Goal: Information Seeking & Learning: Learn about a topic

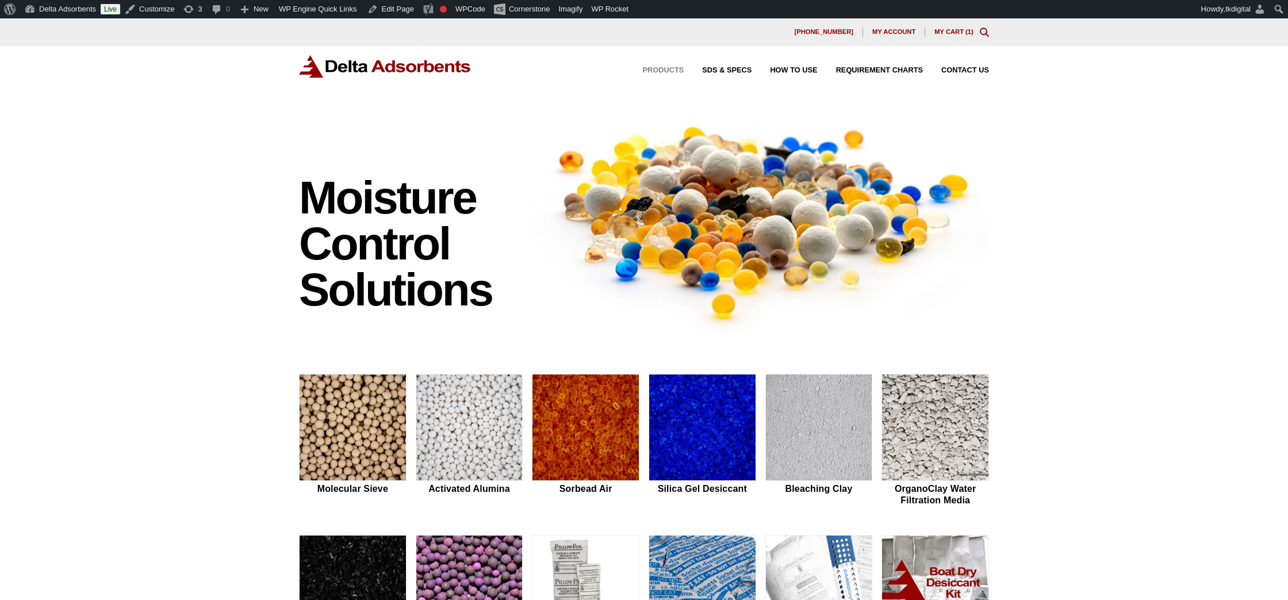
click at [661, 72] on span "Products" at bounding box center [663, 70] width 41 height 7
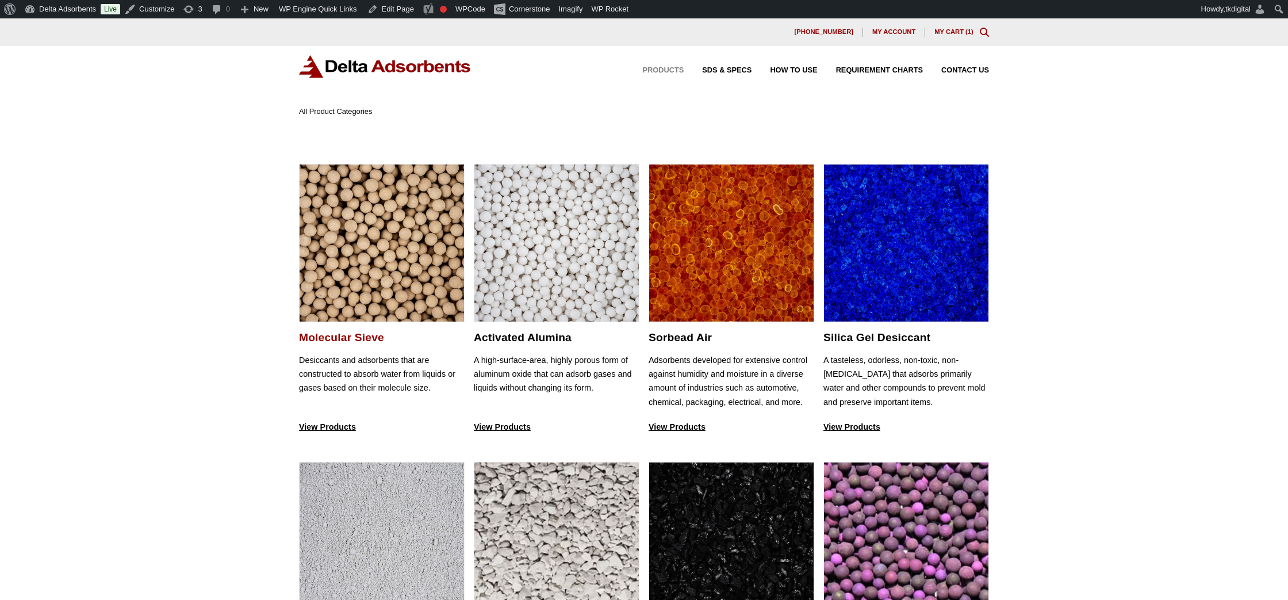
click at [417, 219] on img at bounding box center [382, 243] width 164 height 158
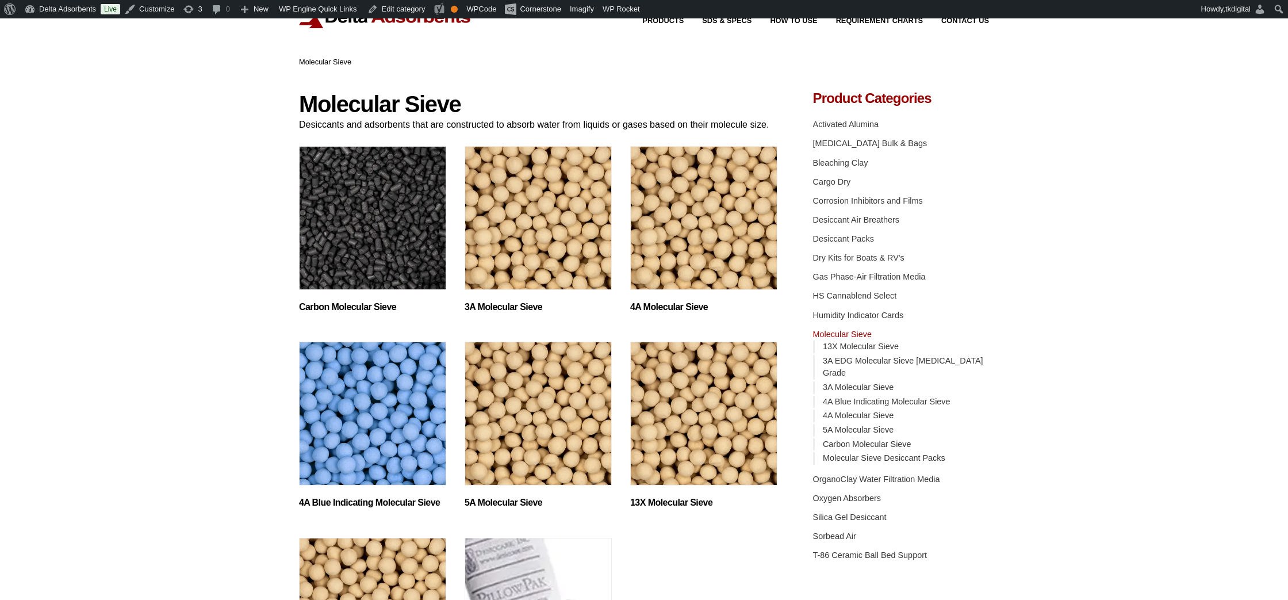
scroll to position [25, 0]
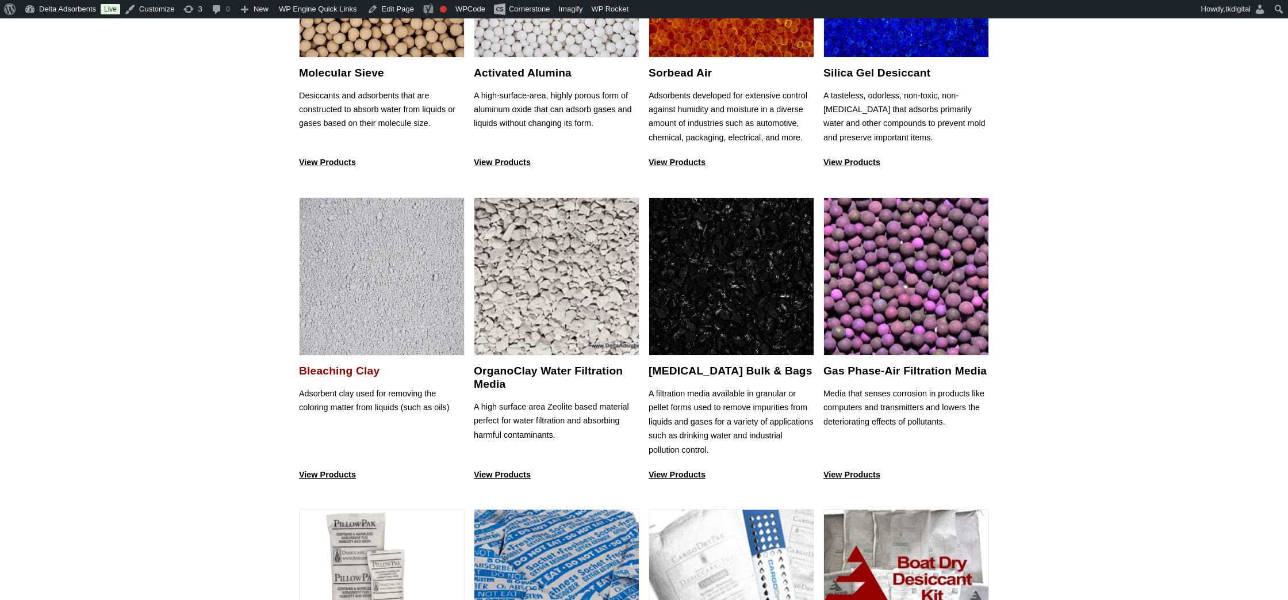
scroll to position [269, 0]
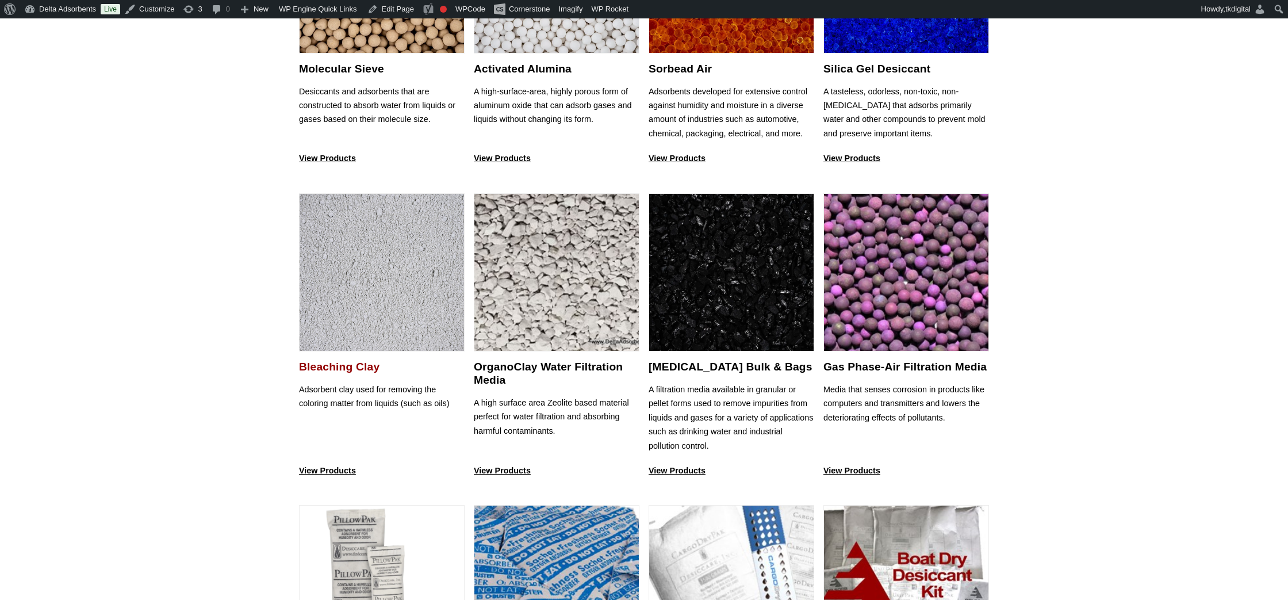
click at [381, 293] on img at bounding box center [382, 273] width 164 height 158
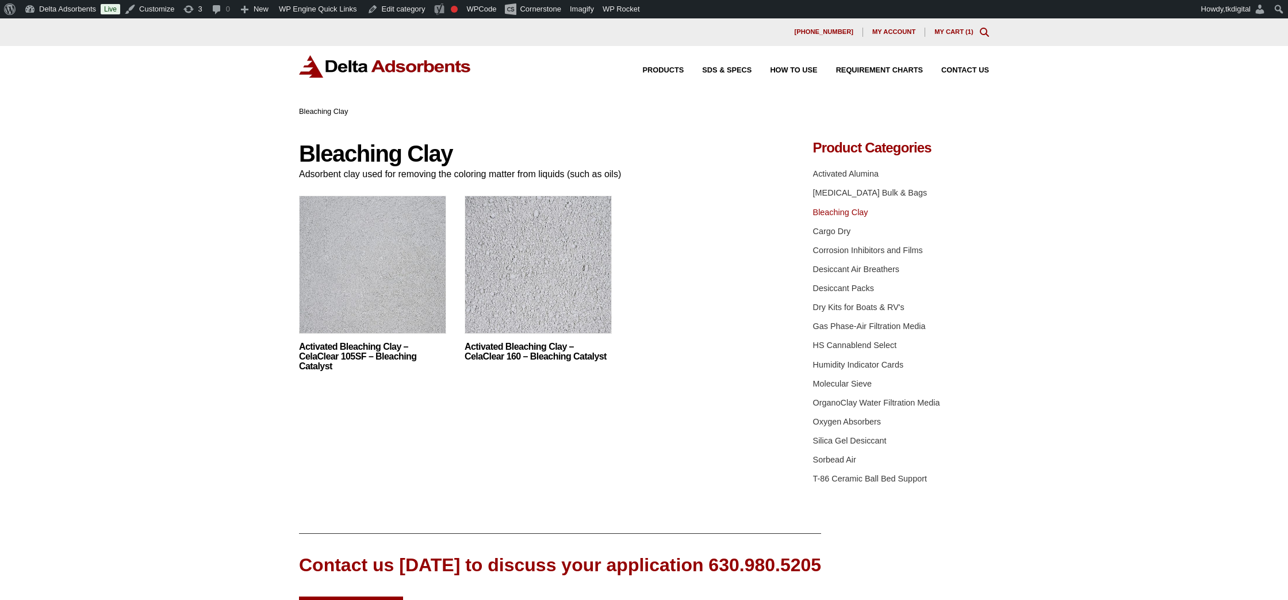
click at [382, 293] on img at bounding box center [372, 267] width 147 height 144
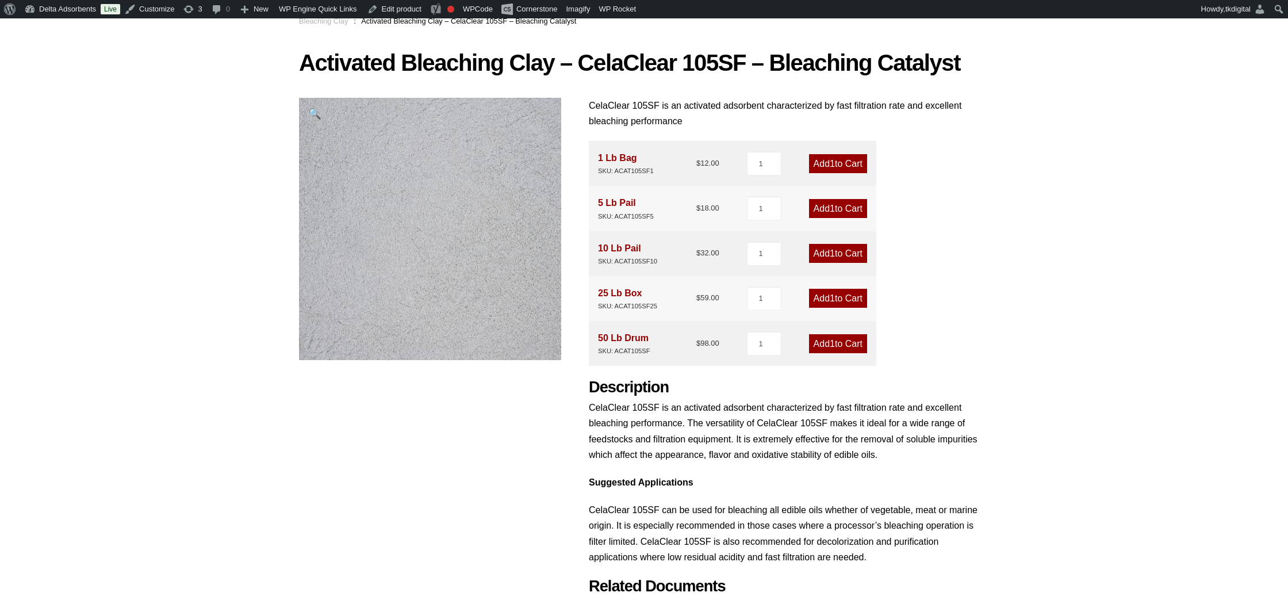
scroll to position [88, 0]
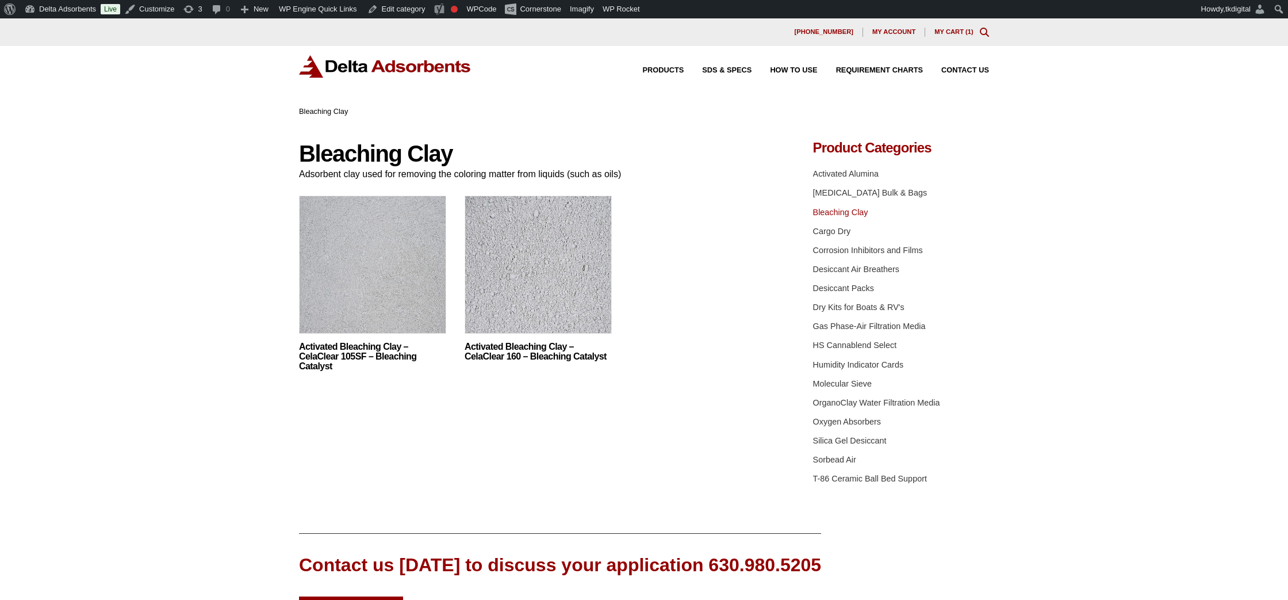
scroll to position [1, 0]
click at [515, 232] on img at bounding box center [538, 266] width 147 height 144
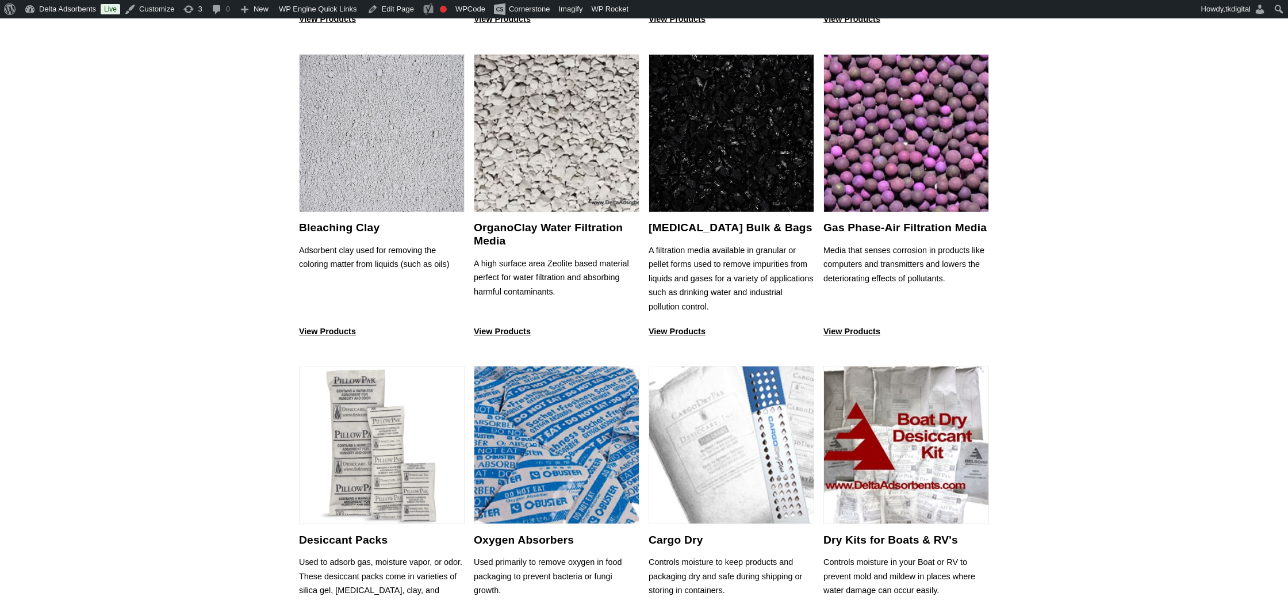
scroll to position [409, 0]
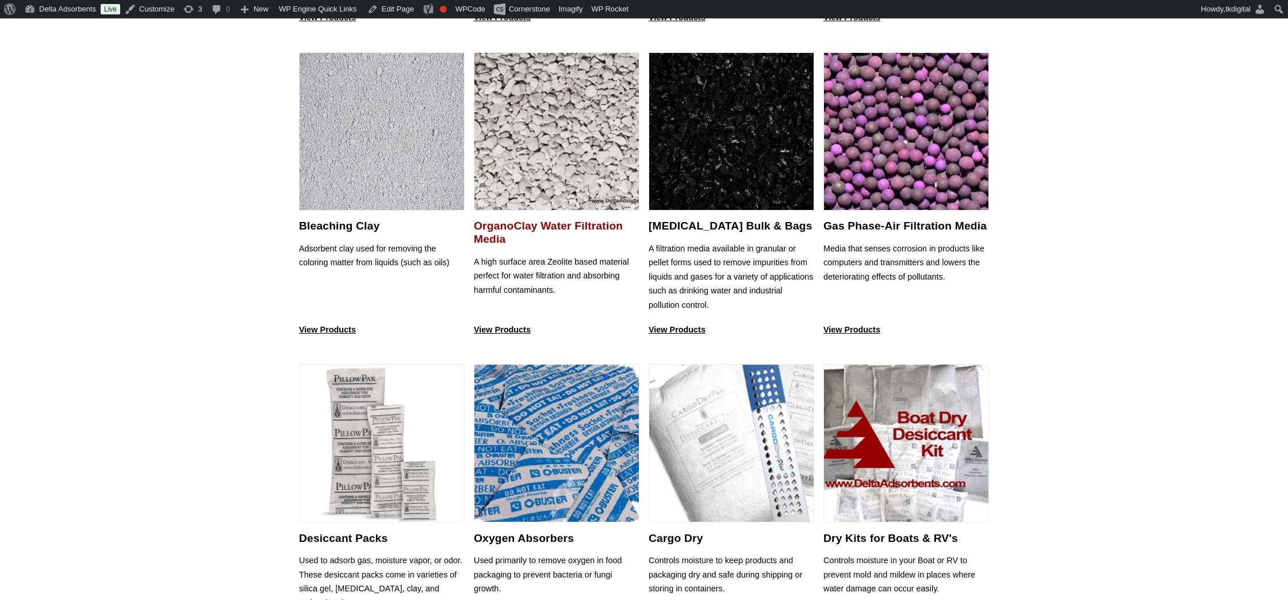
click at [569, 170] on img at bounding box center [556, 132] width 164 height 158
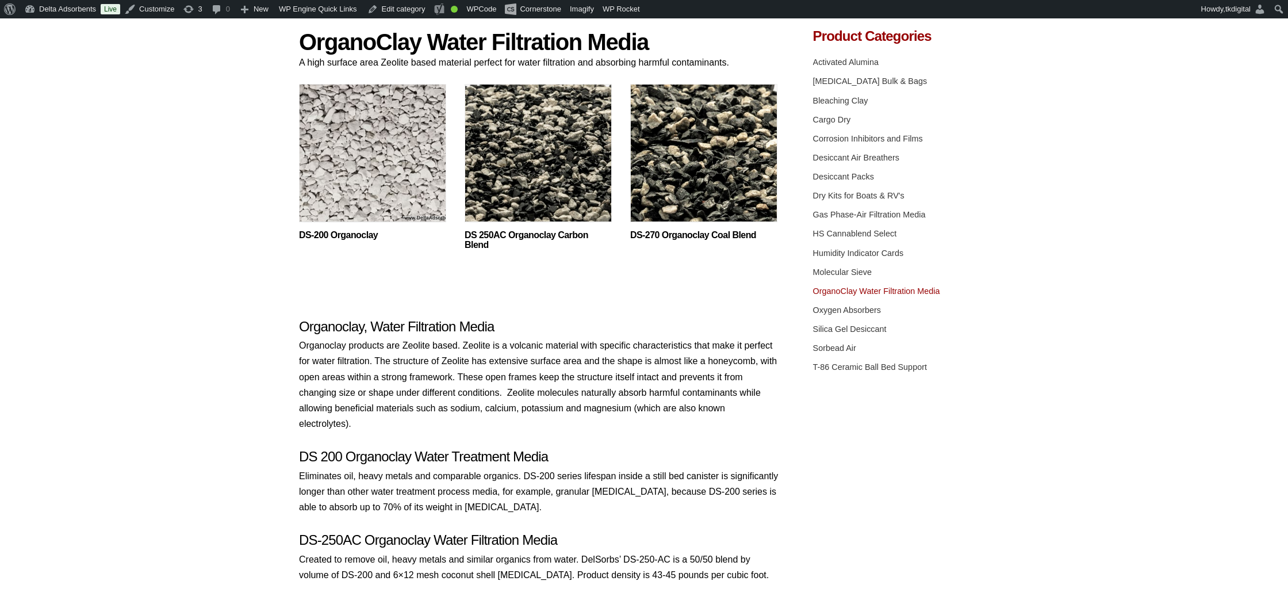
scroll to position [116, 0]
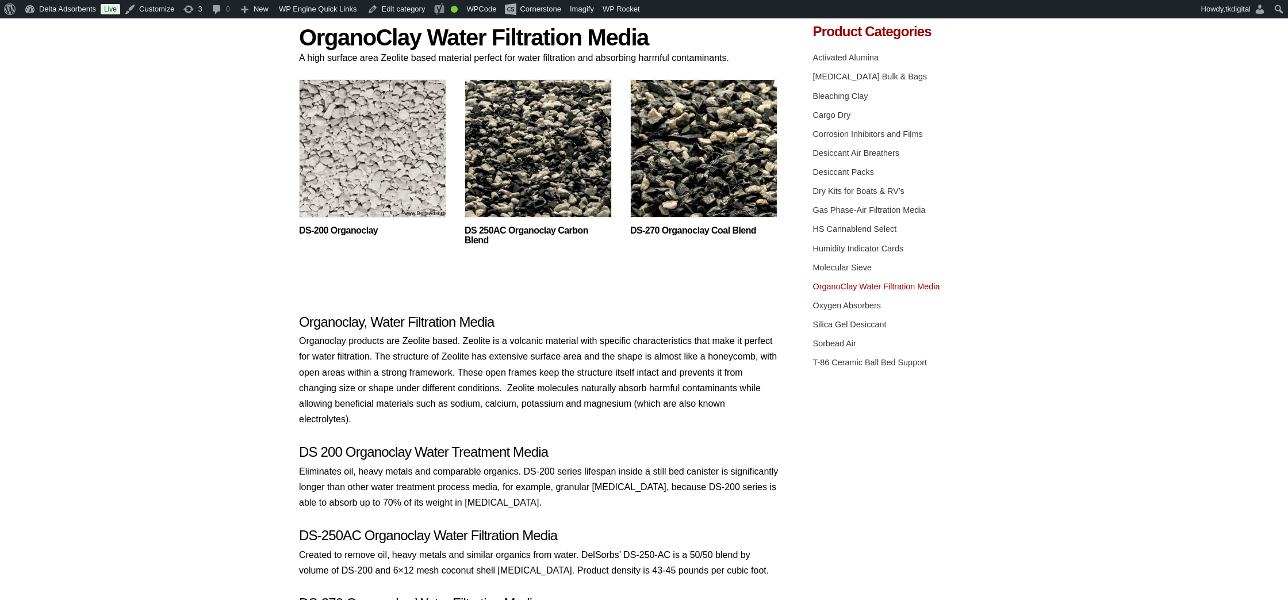
click at [373, 194] on img at bounding box center [372, 151] width 147 height 144
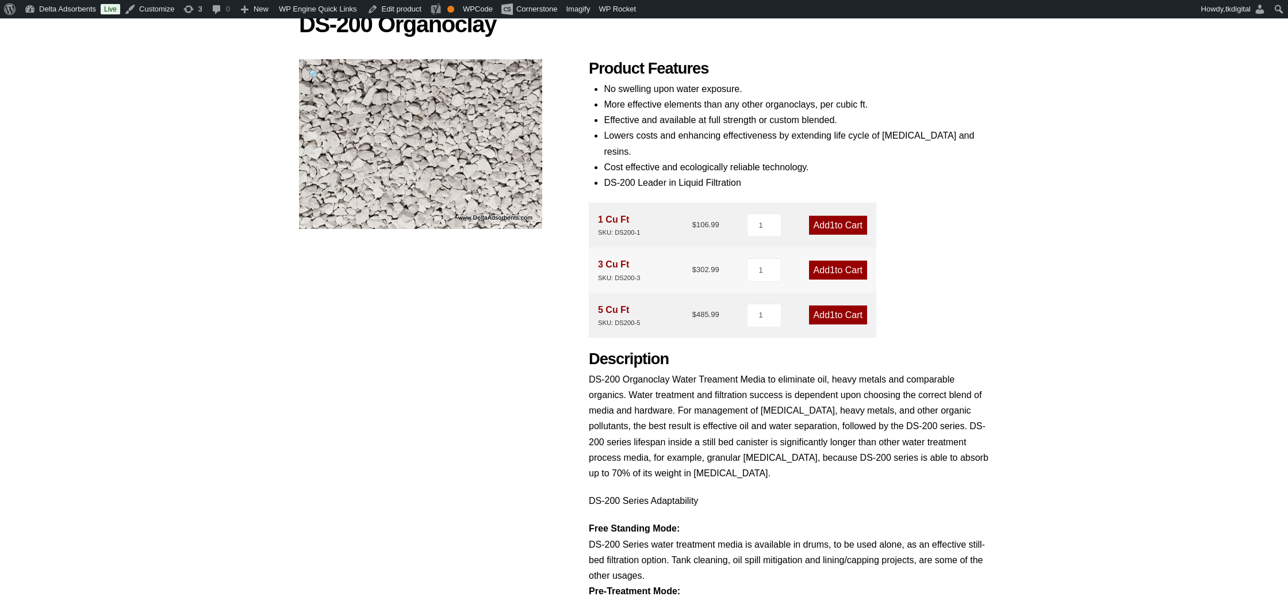
scroll to position [129, 0]
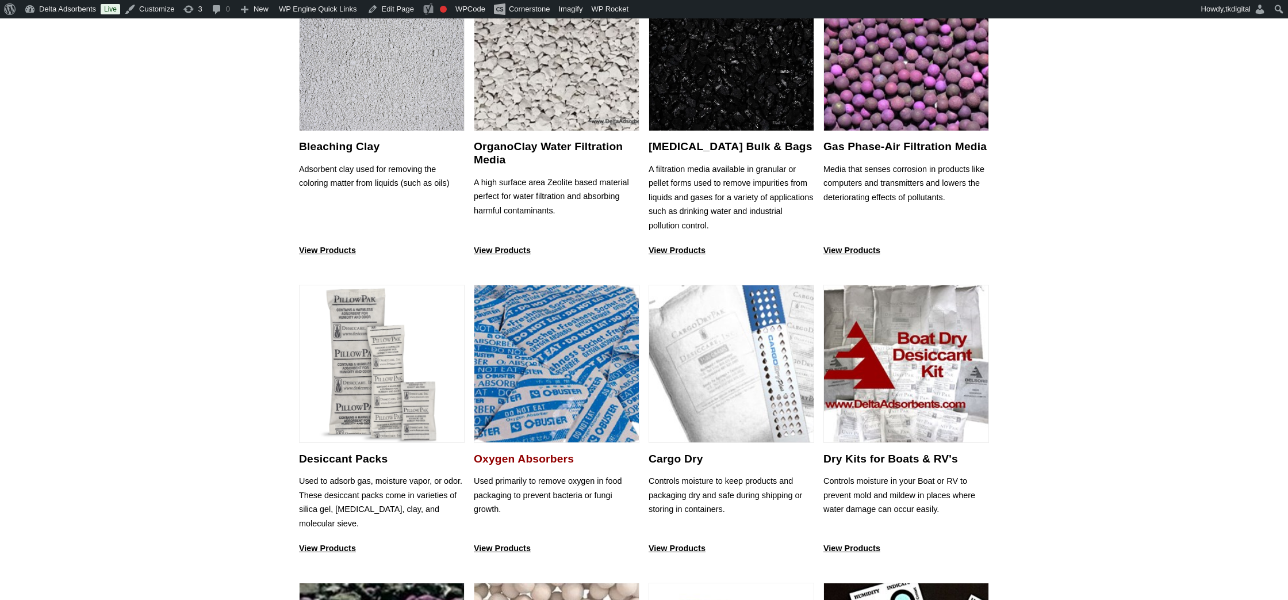
scroll to position [510, 0]
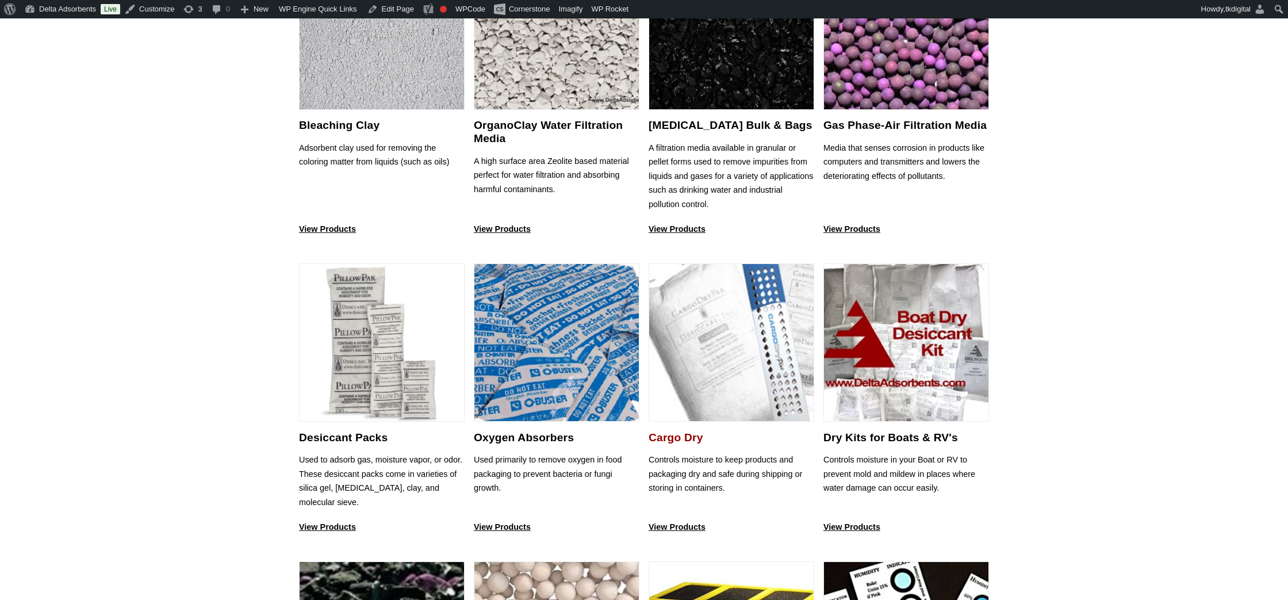
click at [669, 361] on img at bounding box center [731, 343] width 164 height 158
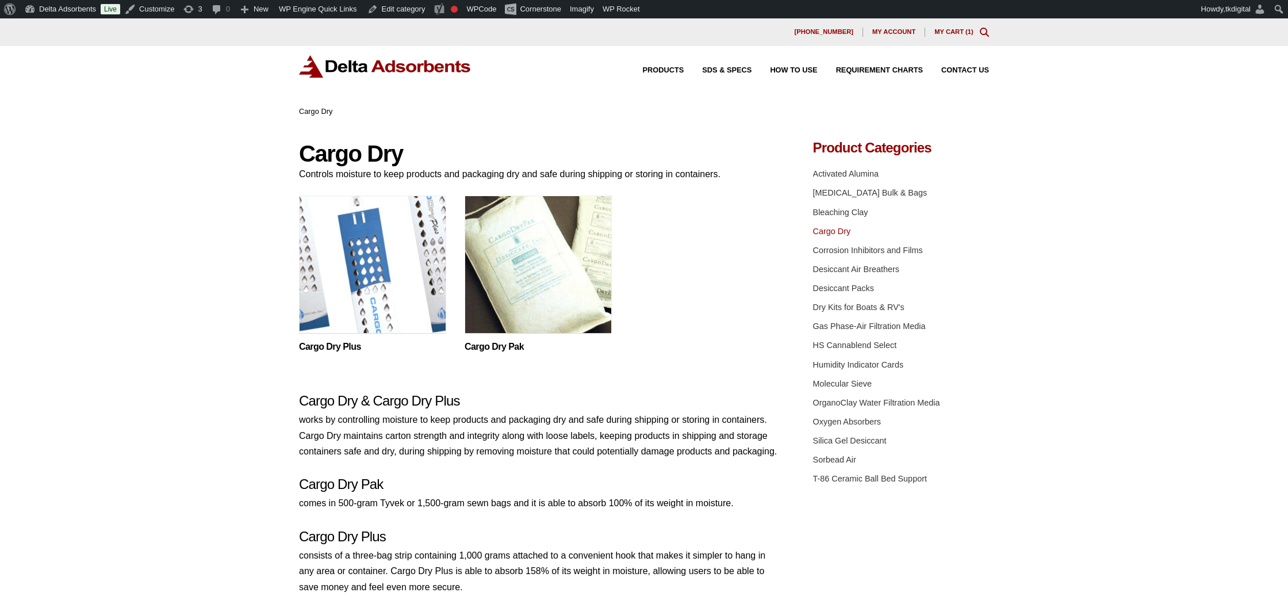
click at [366, 285] on img at bounding box center [372, 267] width 147 height 144
click at [488, 267] on img at bounding box center [538, 267] width 147 height 144
click at [306, 206] on img at bounding box center [372, 267] width 147 height 144
click at [874, 247] on link "Corrosion Inhibitors and Films" at bounding box center [868, 250] width 110 height 9
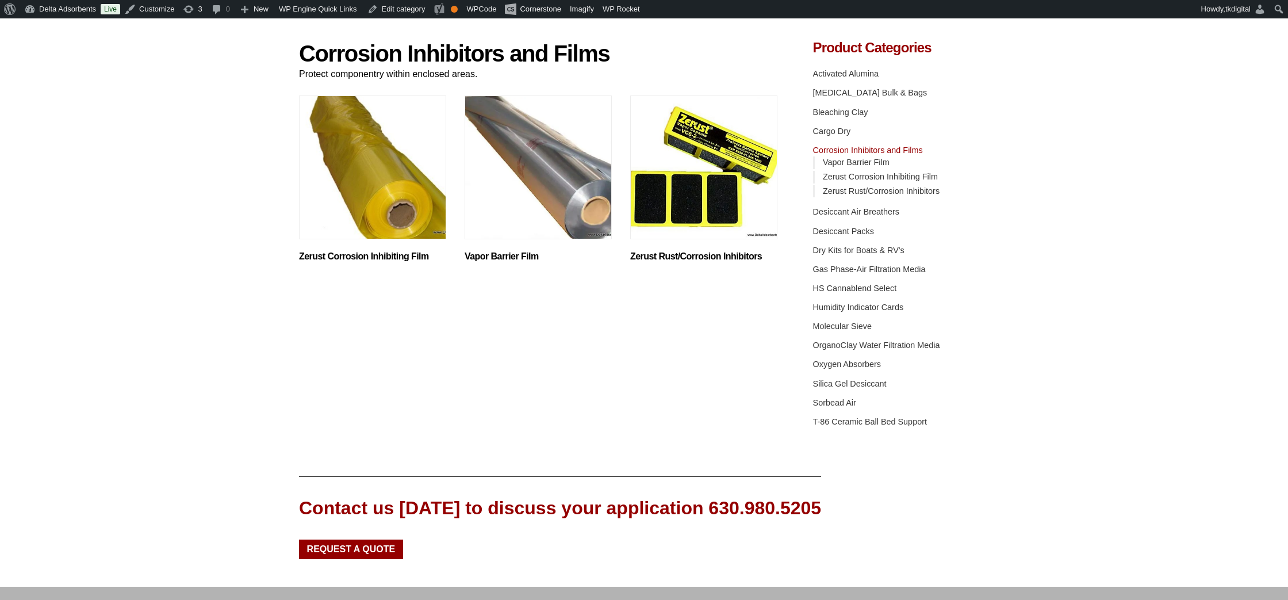
click at [337, 190] on img "Visit product category Zerust Corrosion Inhibiting Film" at bounding box center [372, 167] width 147 height 144
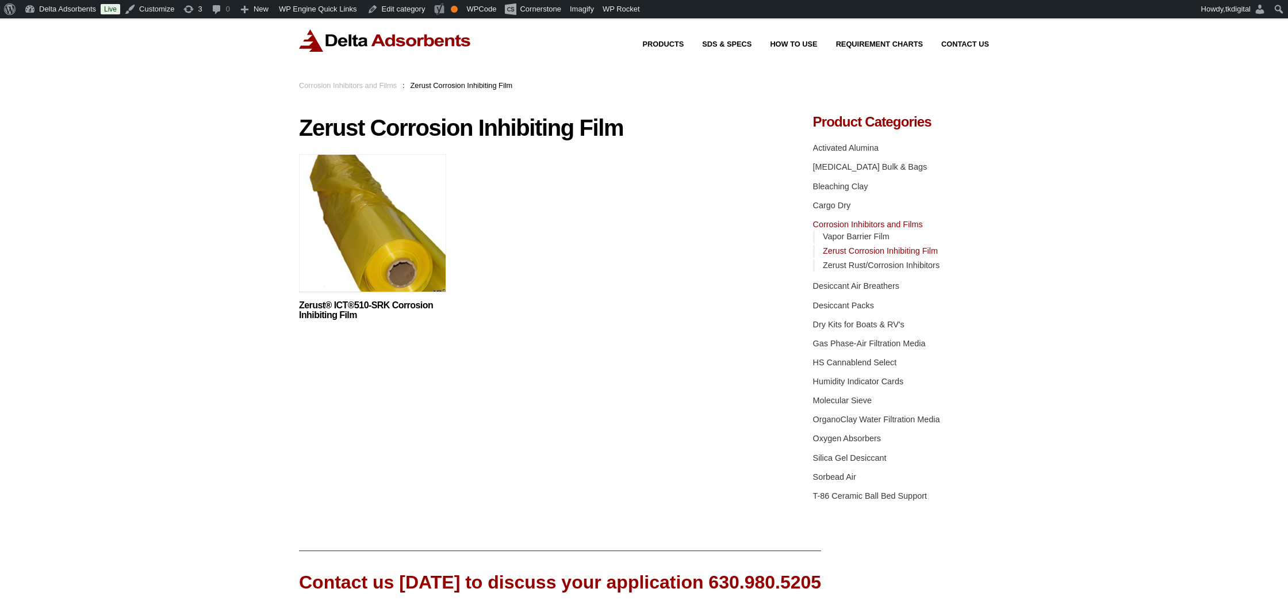
click at [337, 190] on img at bounding box center [372, 226] width 147 height 144
